Goal: Find specific page/section: Find specific page/section

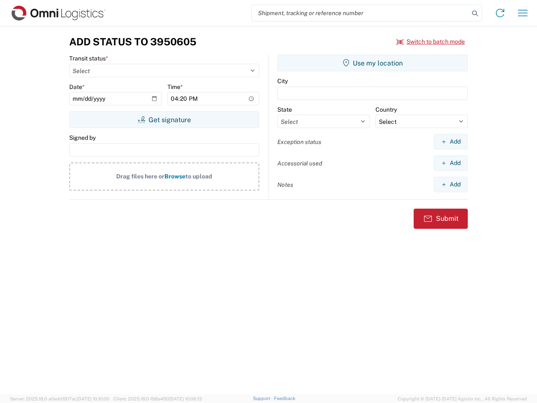
click at [361, 13] on input "search" at bounding box center [360, 13] width 217 height 16
click at [475, 13] on icon at bounding box center [475, 14] width 12 height 12
click at [500, 13] on icon at bounding box center [500, 12] width 13 height 13
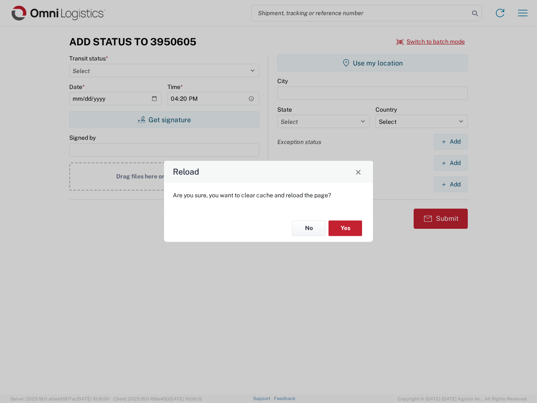
click at [523, 13] on div "Reload Are you sure, you want to clear cache and reload the page? No Yes" at bounding box center [268, 201] width 537 height 403
click at [431, 42] on div "Reload Are you sure, you want to clear cache and reload the page? No Yes" at bounding box center [268, 201] width 537 height 403
click at [164, 120] on div "Reload Are you sure, you want to clear cache and reload the page? No Yes" at bounding box center [268, 201] width 537 height 403
click at [373, 63] on div "Reload Are you sure, you want to clear cache and reload the page? No Yes" at bounding box center [268, 201] width 537 height 403
click at [451, 141] on div "Reload Are you sure, you want to clear cache and reload the page? No Yes" at bounding box center [268, 201] width 537 height 403
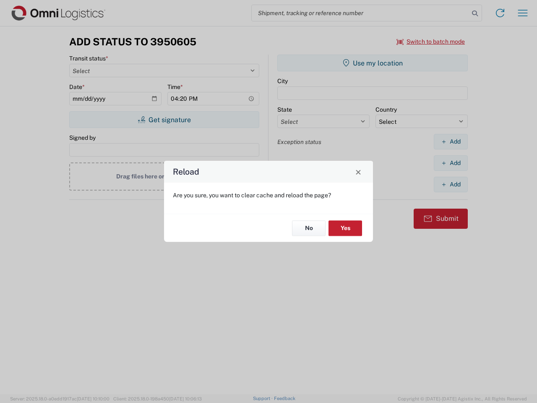
click at [451, 163] on div "Reload Are you sure, you want to clear cache and reload the page? No Yes" at bounding box center [268, 201] width 537 height 403
click at [451, 184] on div "Reload Are you sure, you want to clear cache and reload the page? No Yes" at bounding box center [268, 201] width 537 height 403
